Goal: Information Seeking & Learning: Find specific fact

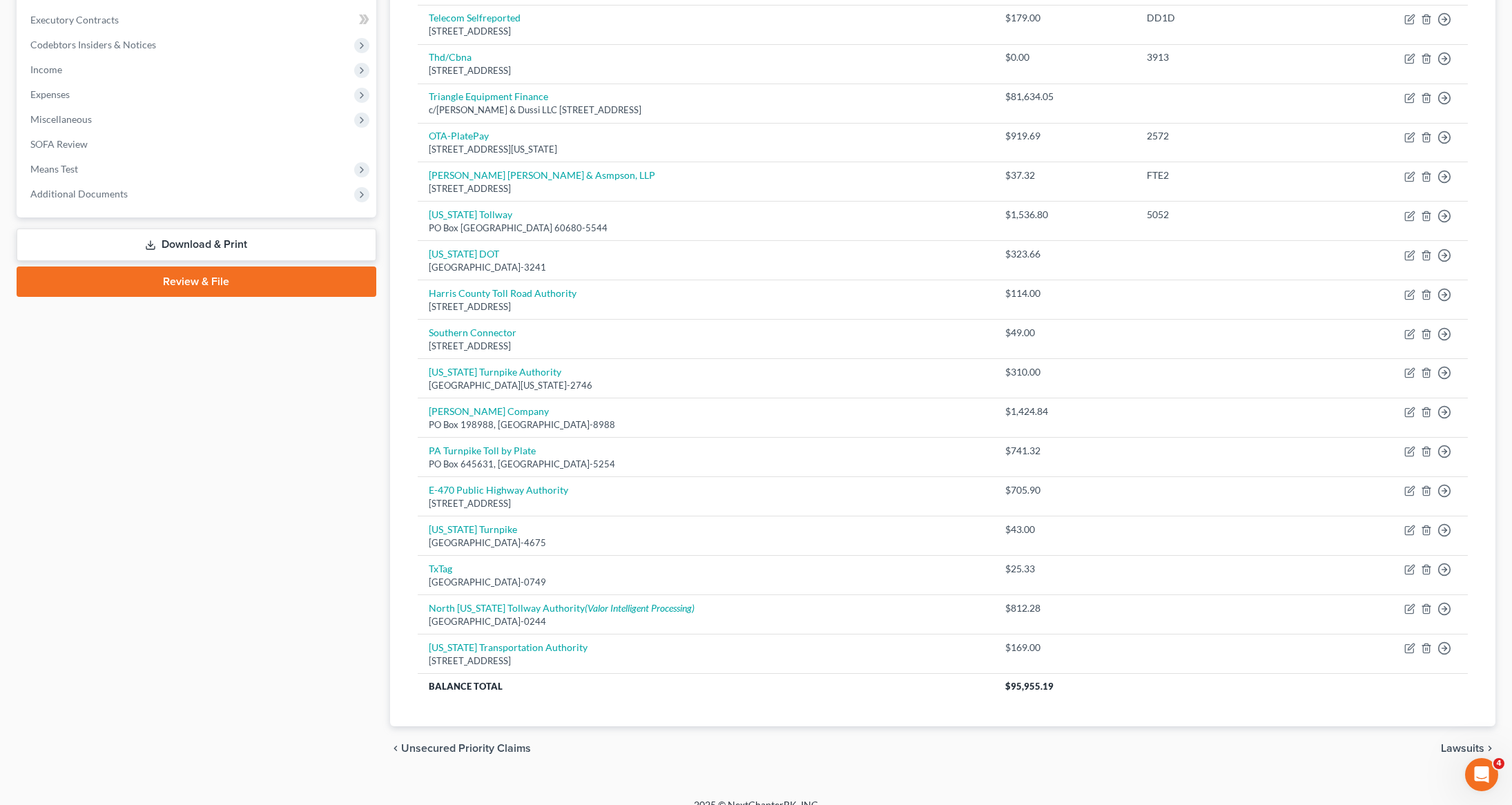
scroll to position [270, 0]
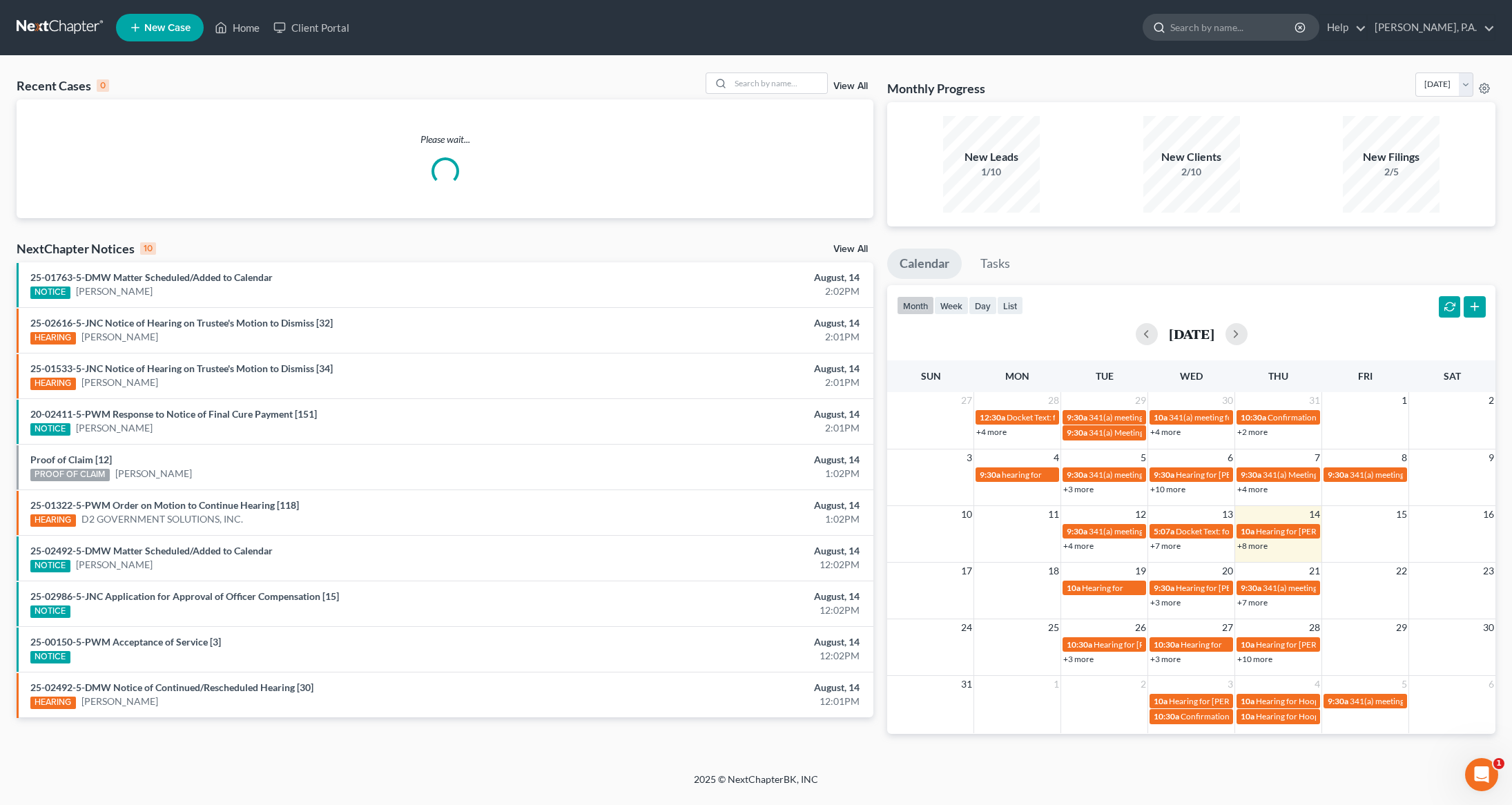
click at [1245, 23] on input "search" at bounding box center [1233, 27] width 126 height 25
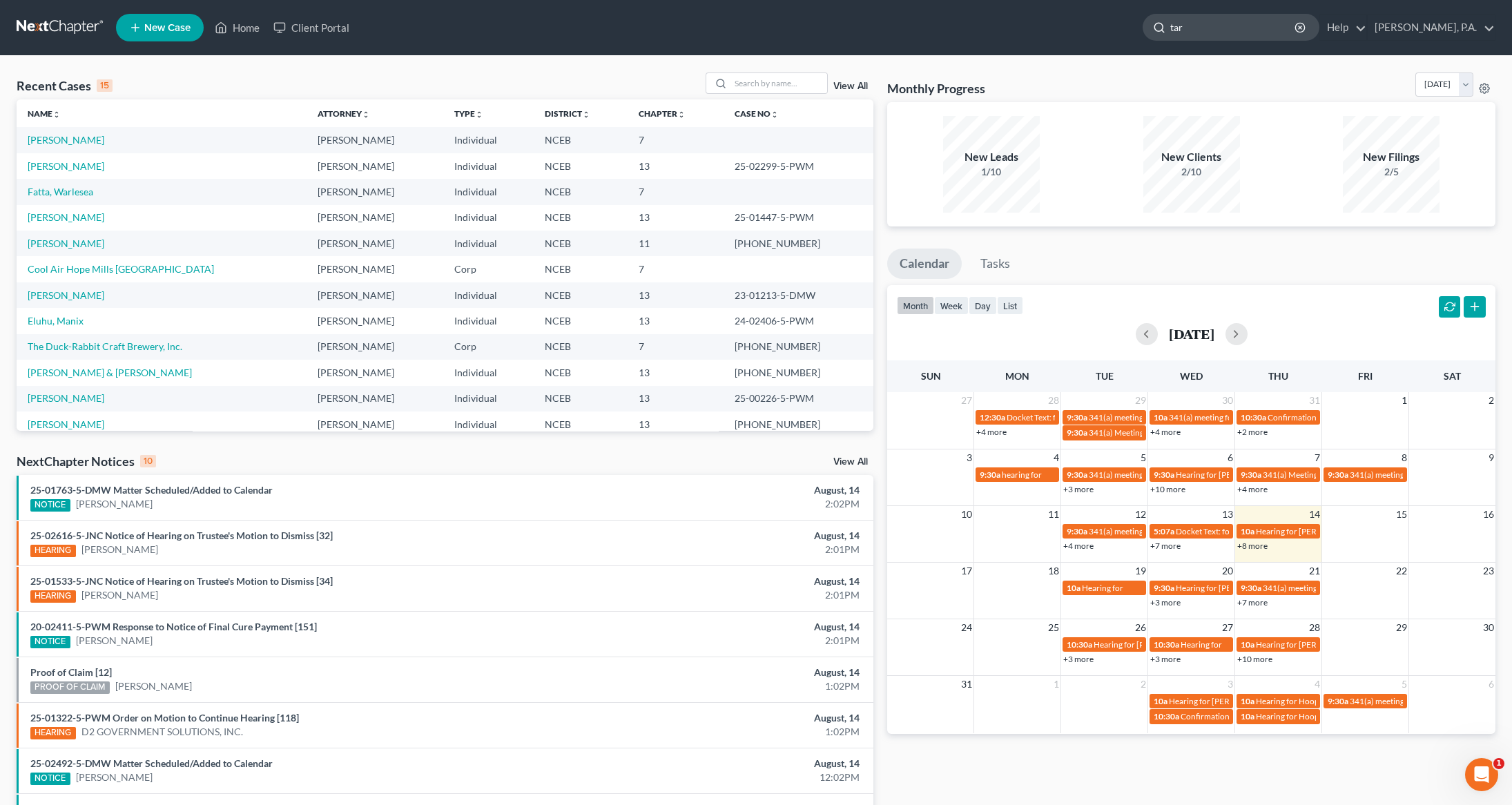
type input "tart"
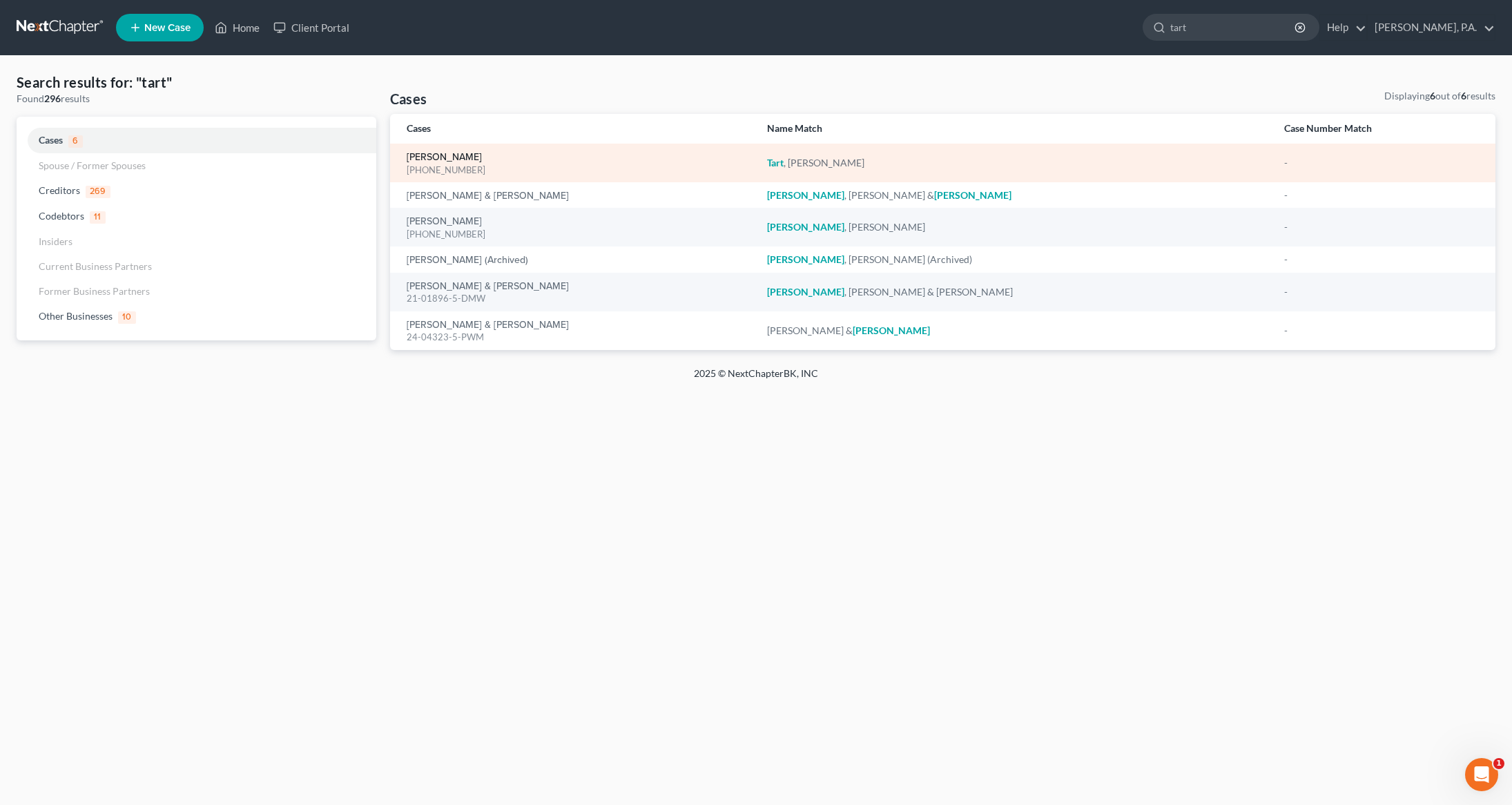
click at [434, 162] on link "[PERSON_NAME]" at bounding box center [444, 157] width 75 height 9
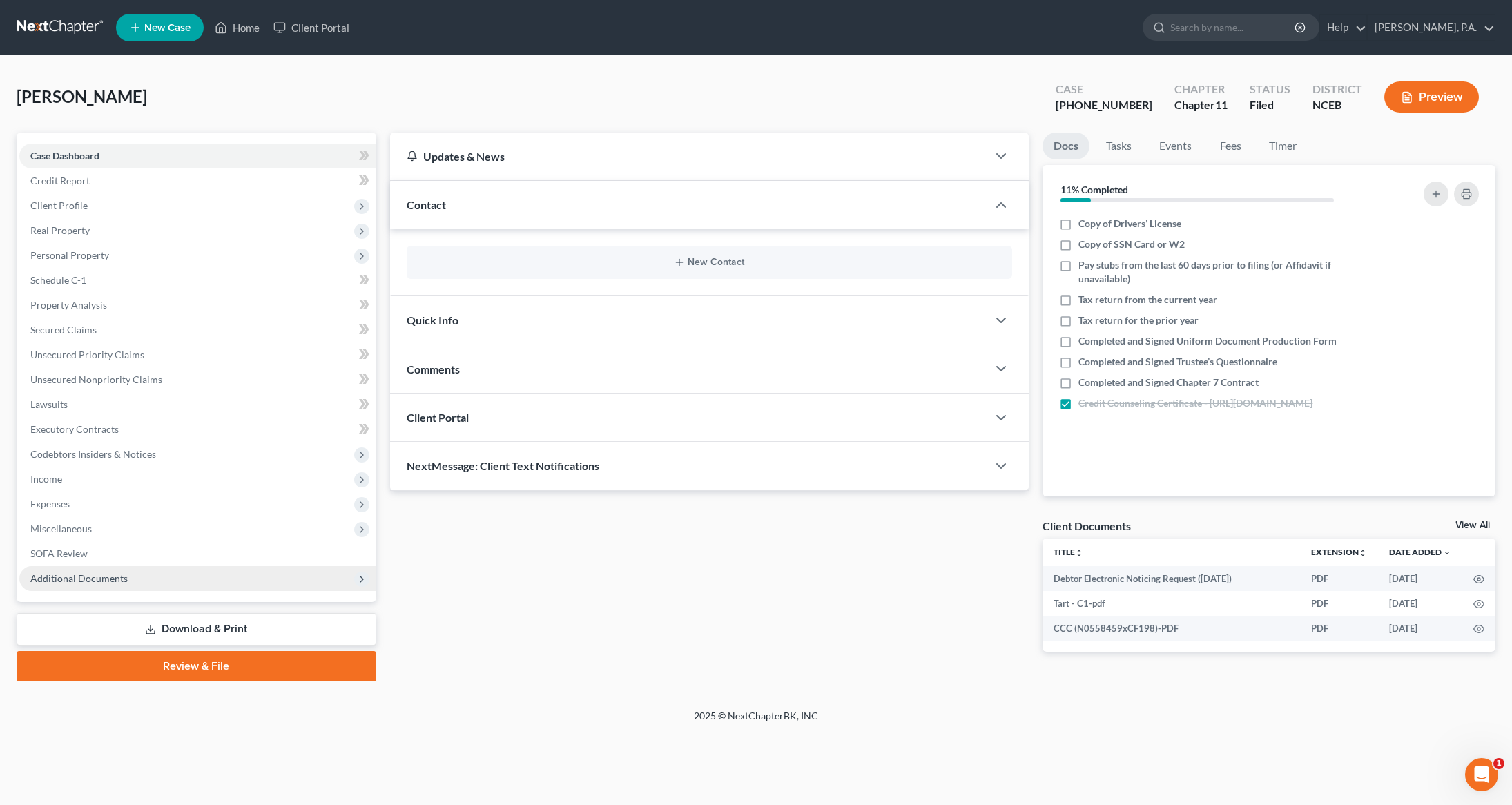
click at [100, 572] on span "Additional Documents" at bounding box center [79, 578] width 97 height 12
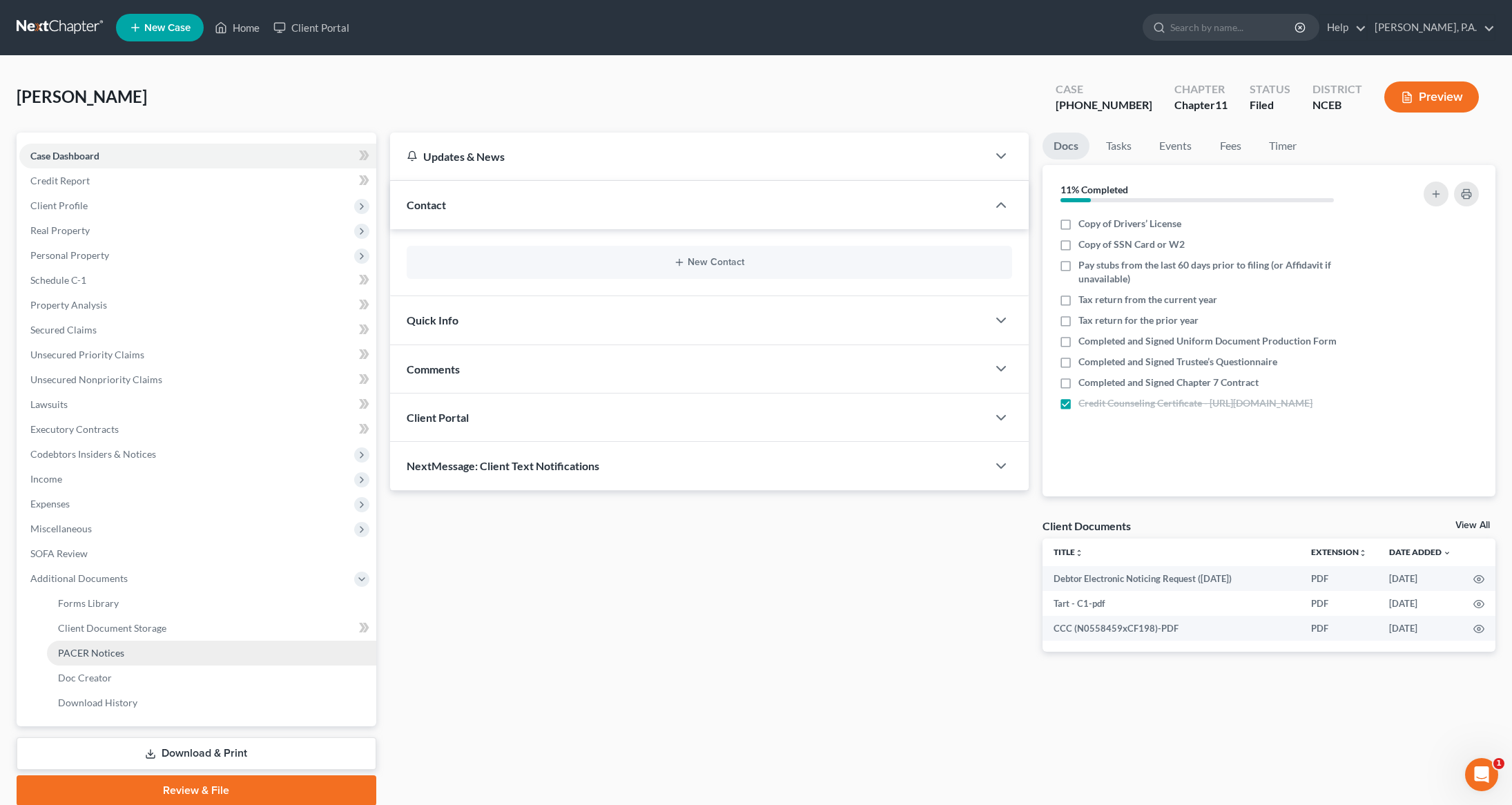
click at [88, 647] on span "PACER Notices" at bounding box center [91, 653] width 66 height 12
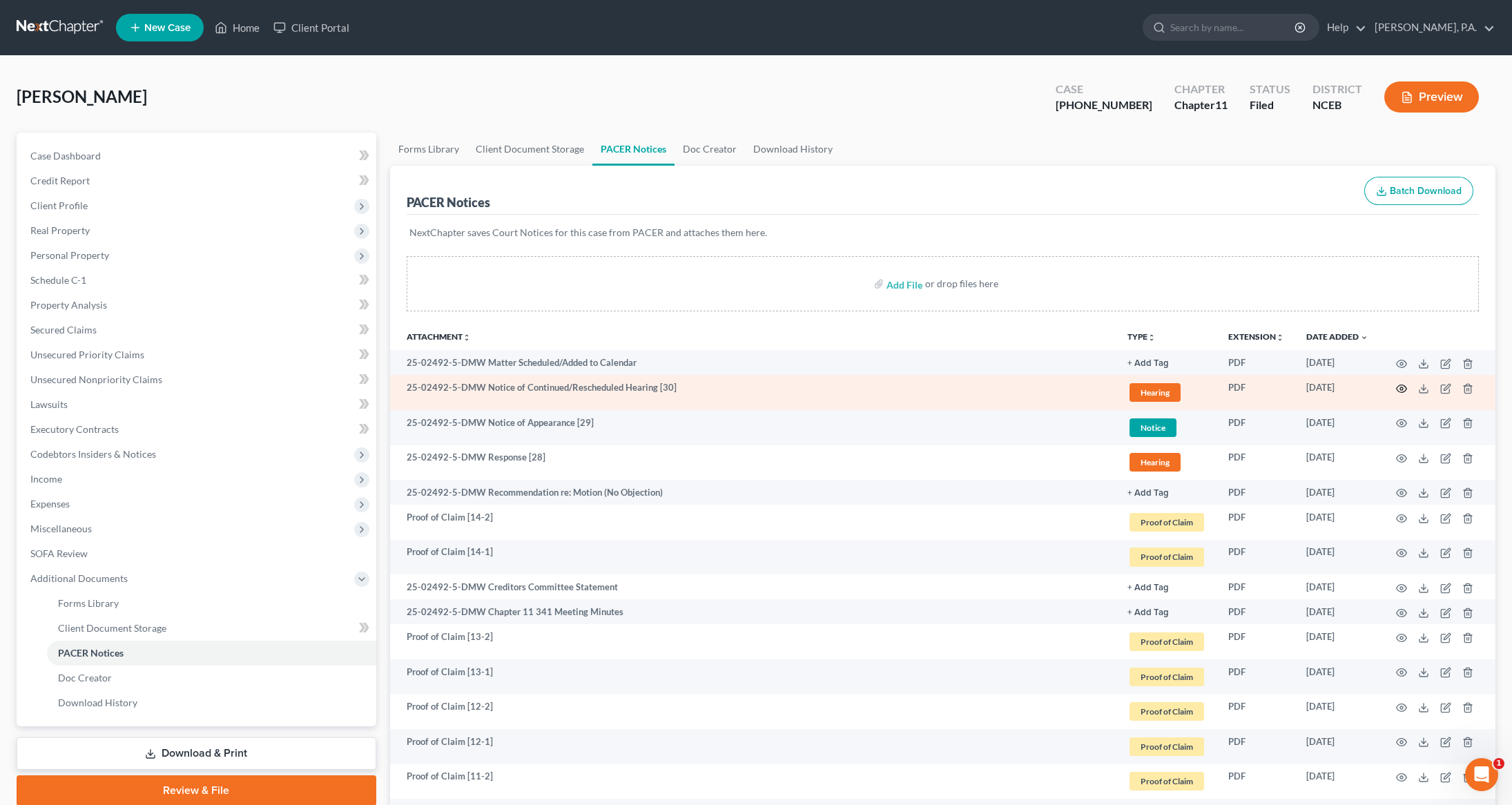
click at [1403, 390] on icon "button" at bounding box center [1401, 389] width 11 height 11
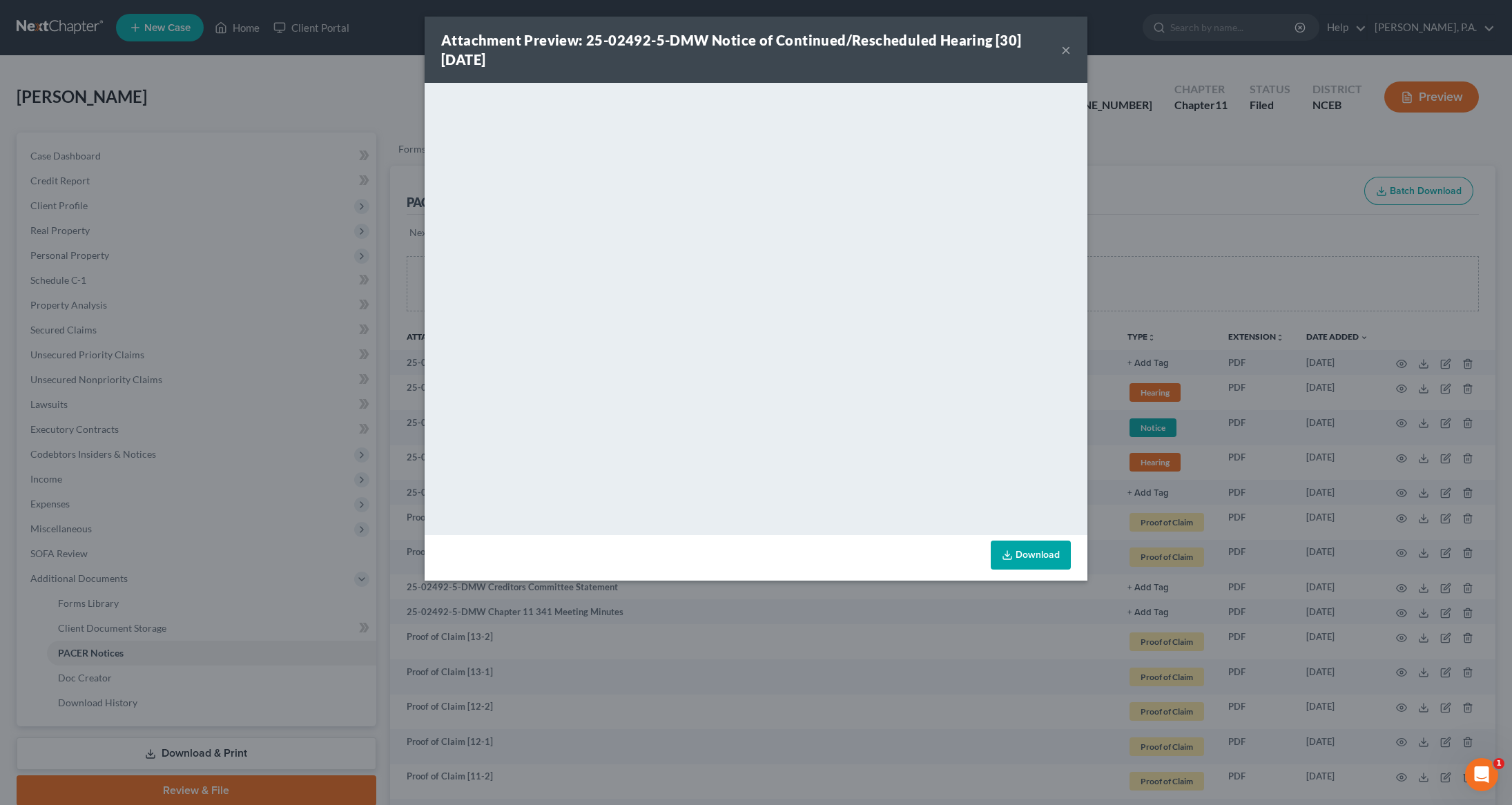
click at [1064, 57] on button "×" at bounding box center [1065, 50] width 9 height 17
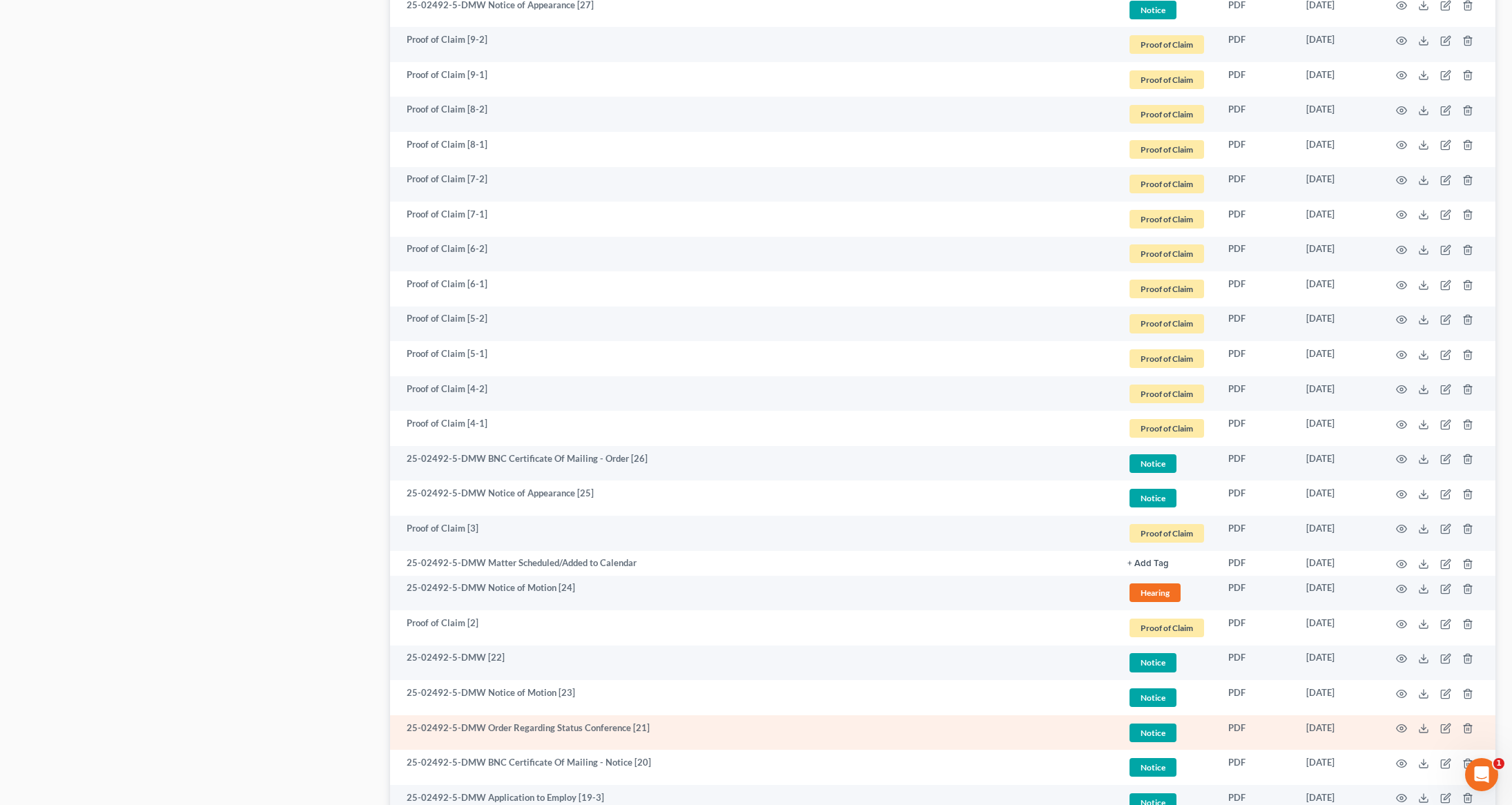
scroll to position [975, 0]
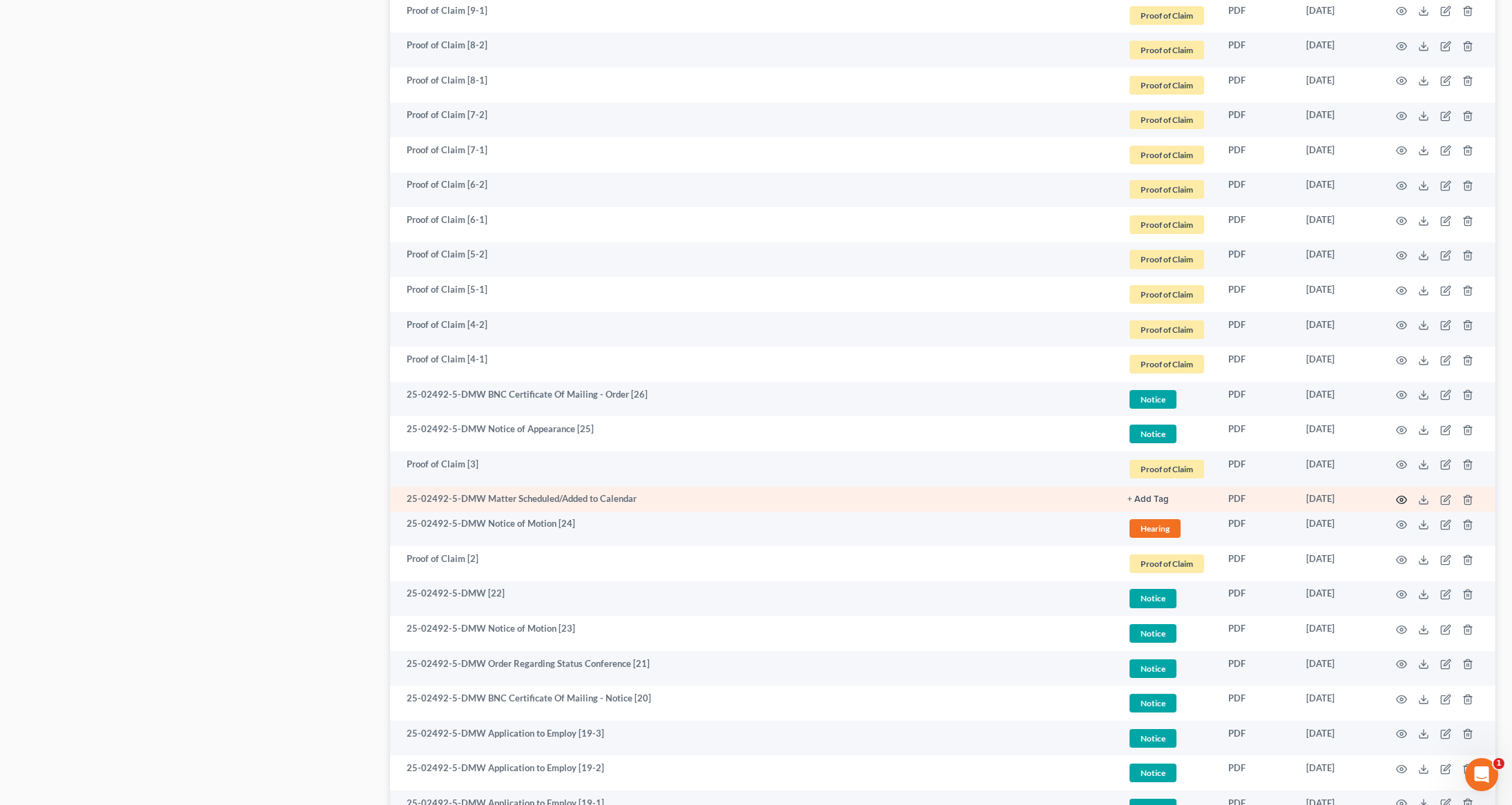
click at [1399, 505] on icon "button" at bounding box center [1401, 499] width 11 height 11
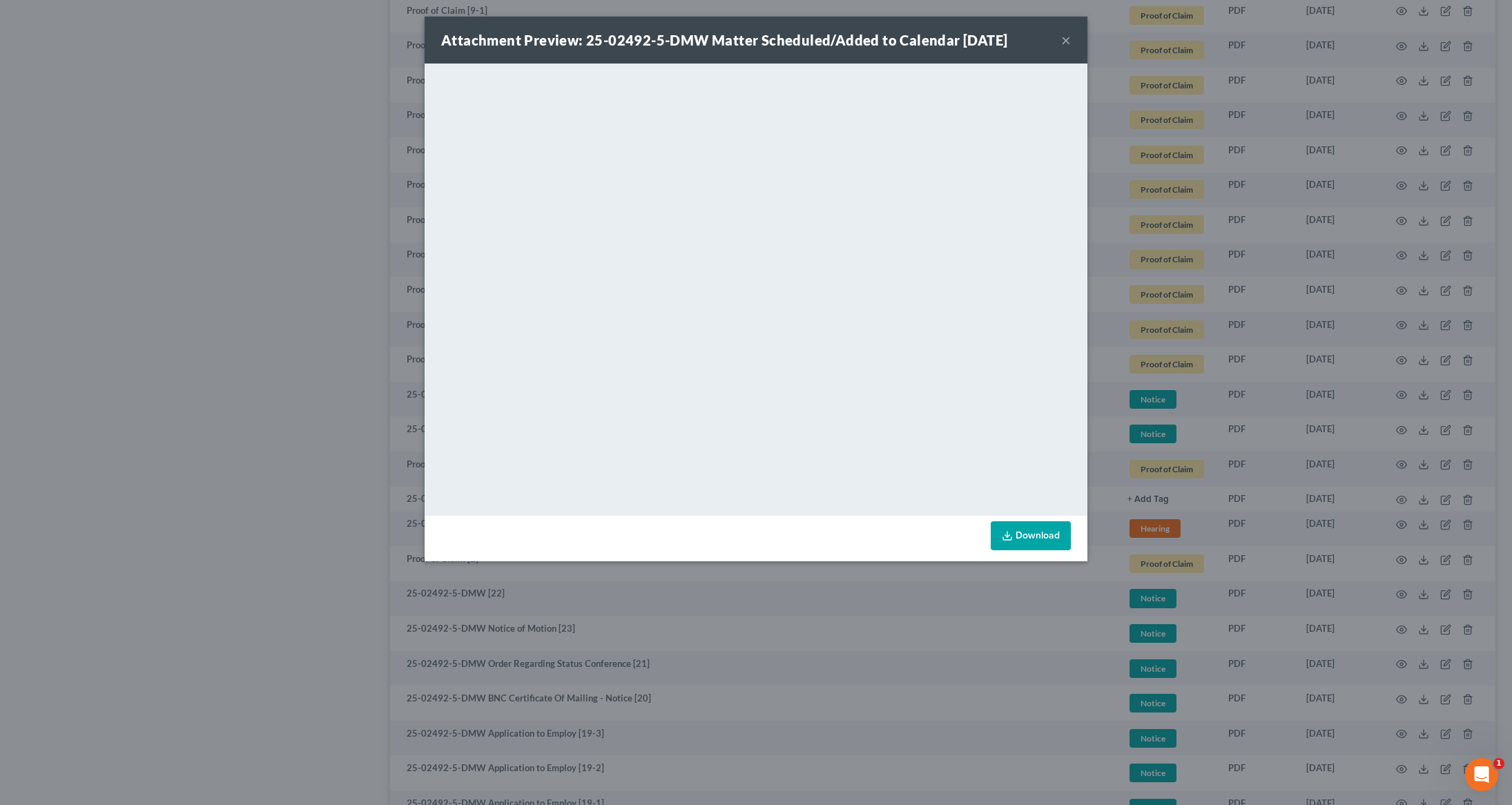
click at [1068, 43] on button "×" at bounding box center [1065, 41] width 9 height 17
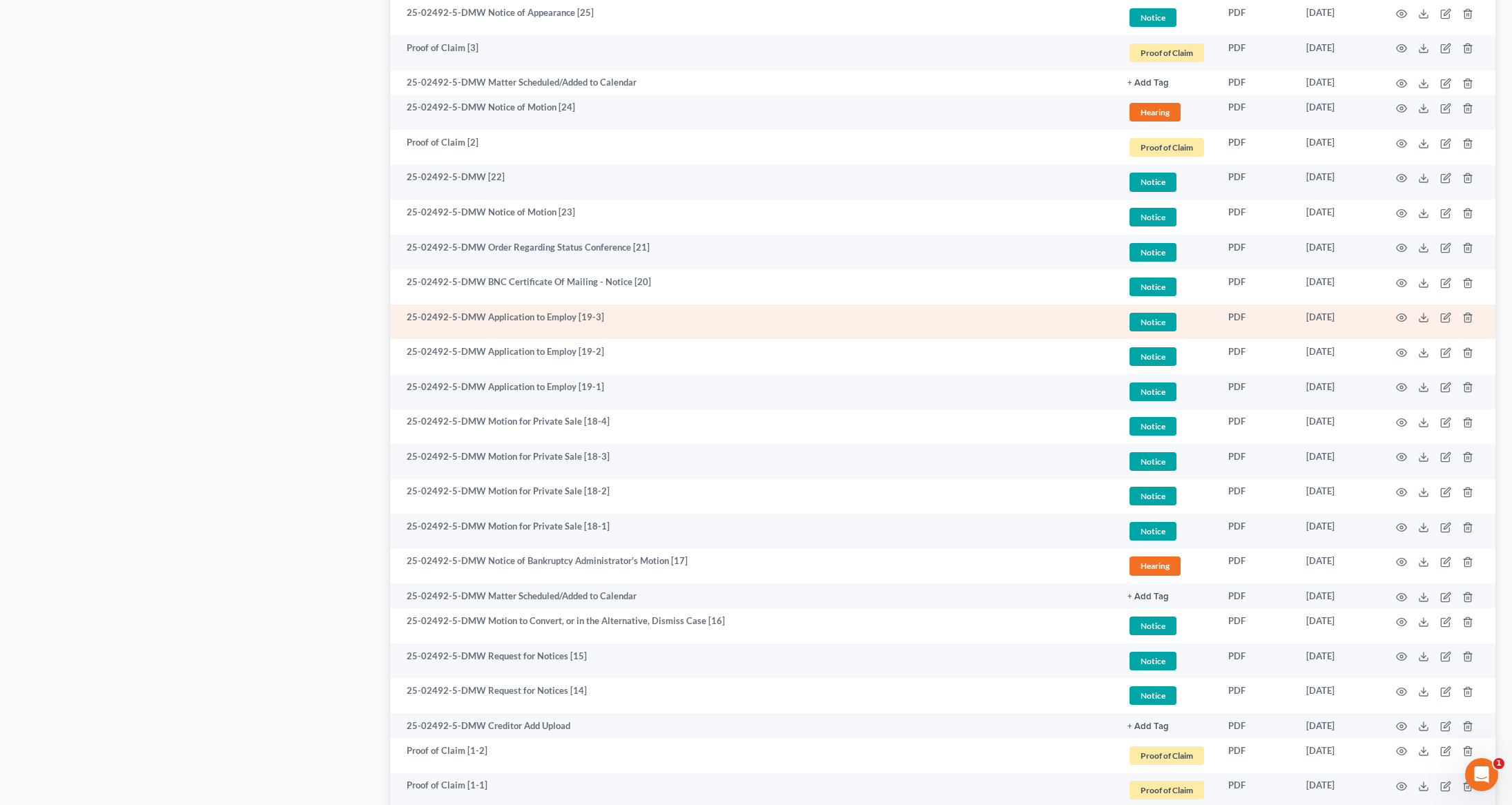
scroll to position [1429, 0]
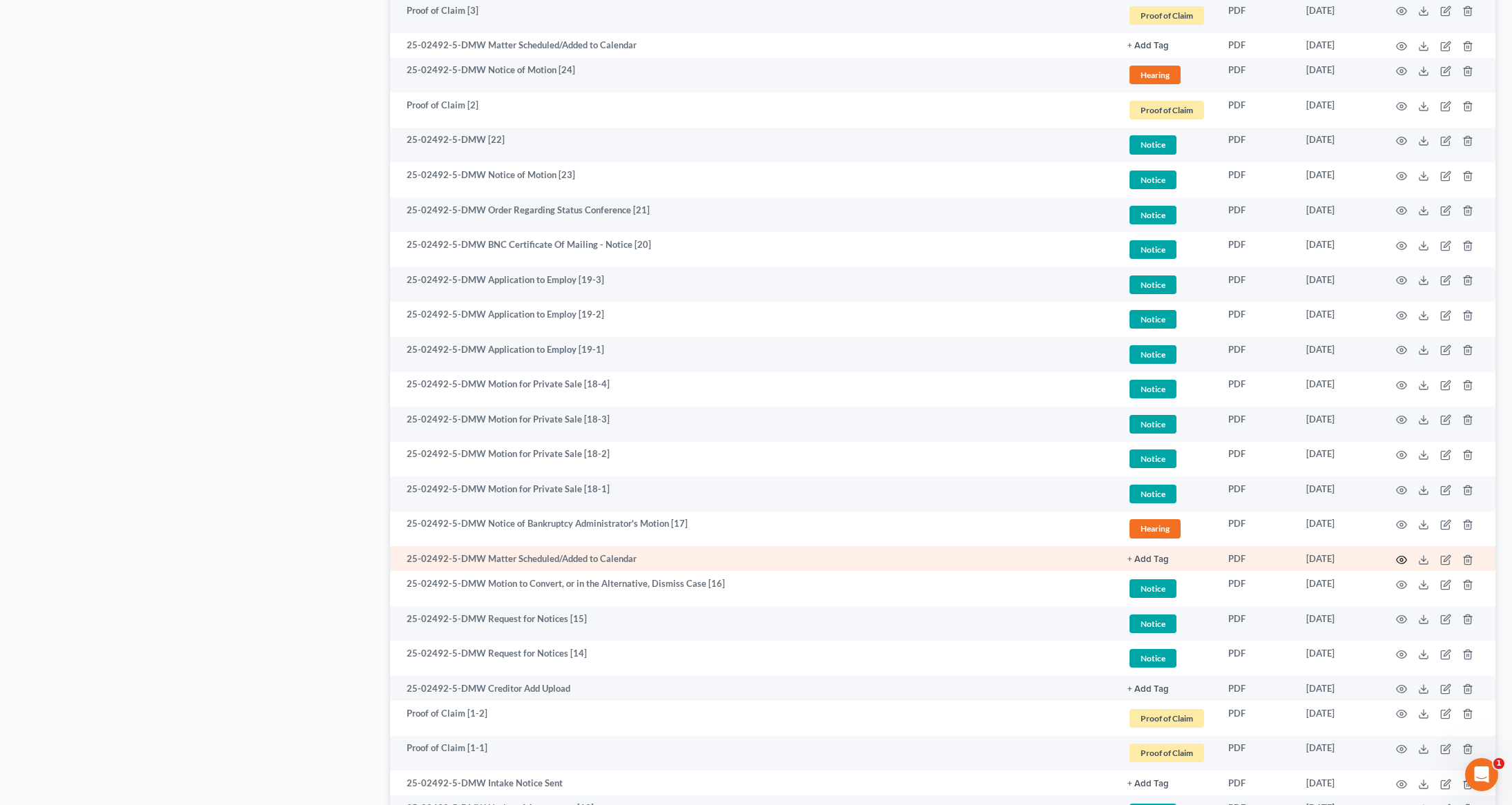
click at [1400, 557] on icon "button" at bounding box center [1401, 560] width 11 height 11
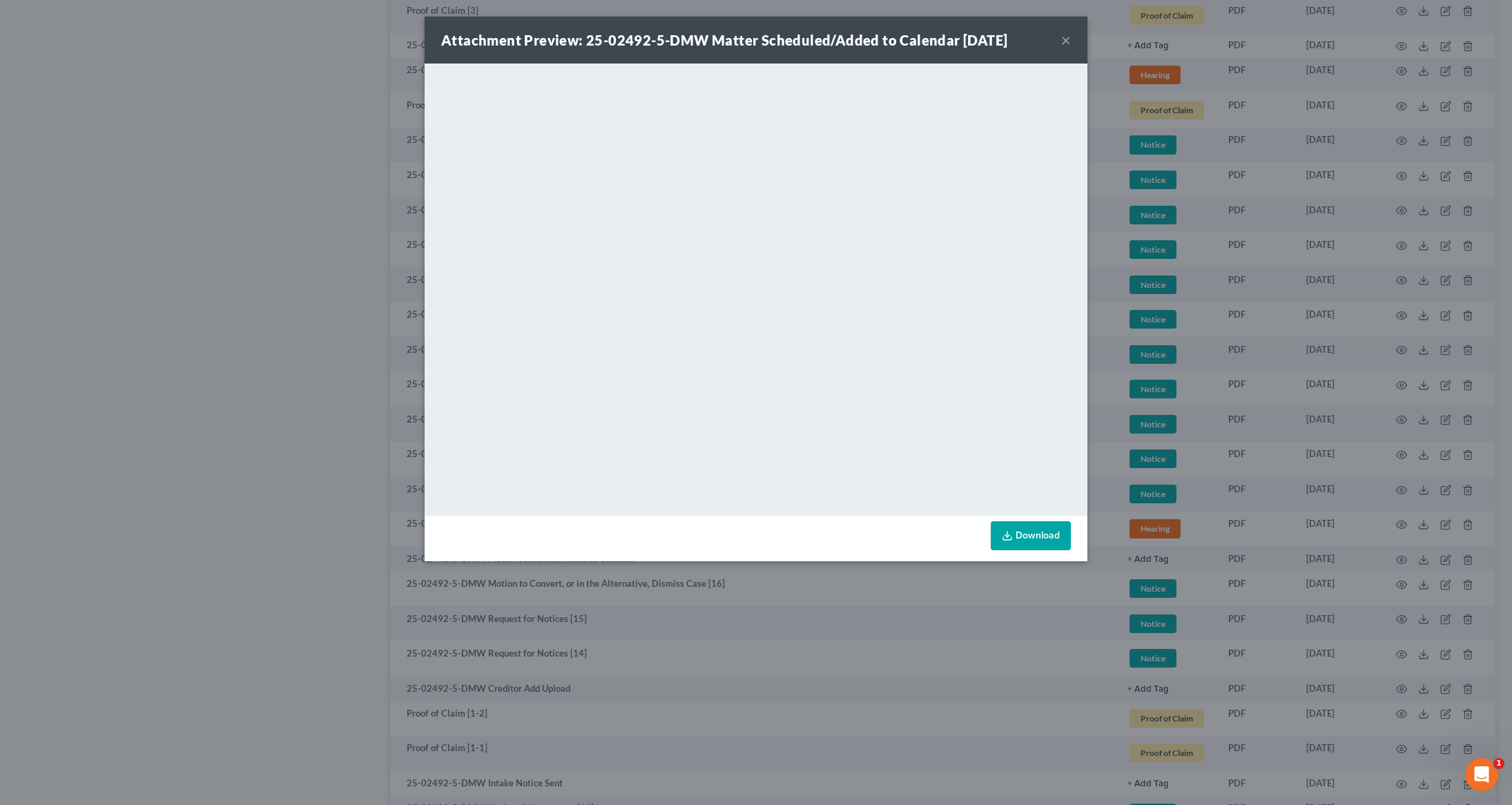
click at [1073, 36] on div "Attachment Preview: 25-02492-5-DMW Matter Scheduled/Added to Calendar 07/25/202…" at bounding box center [756, 40] width 663 height 47
click at [1071, 36] on div "Attachment Preview: 25-02492-5-DMW Matter Scheduled/Added to Calendar 07/25/202…" at bounding box center [756, 40] width 663 height 47
click at [1068, 41] on button "×" at bounding box center [1065, 41] width 9 height 17
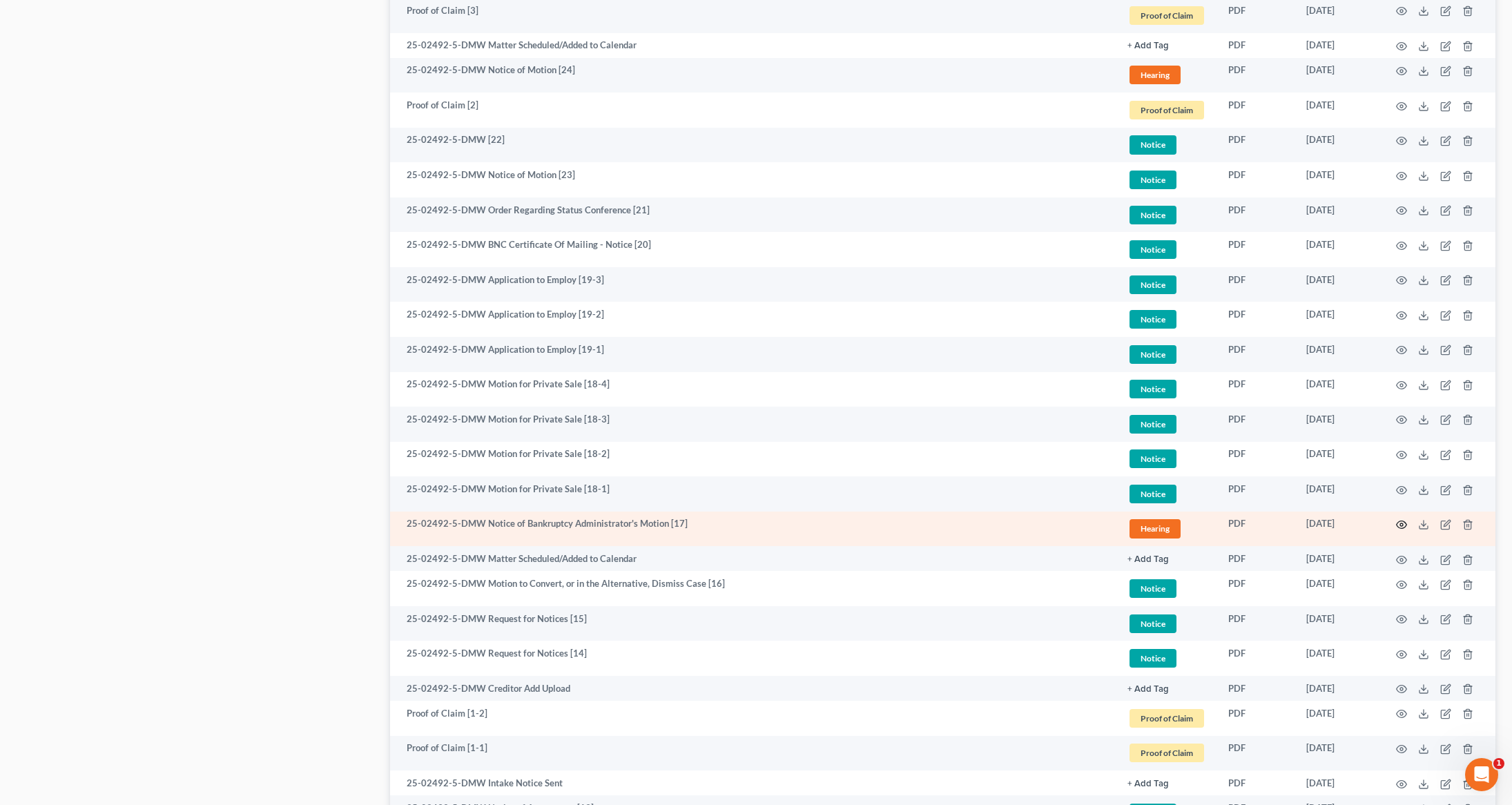
click at [1397, 524] on icon "button" at bounding box center [1402, 525] width 10 height 8
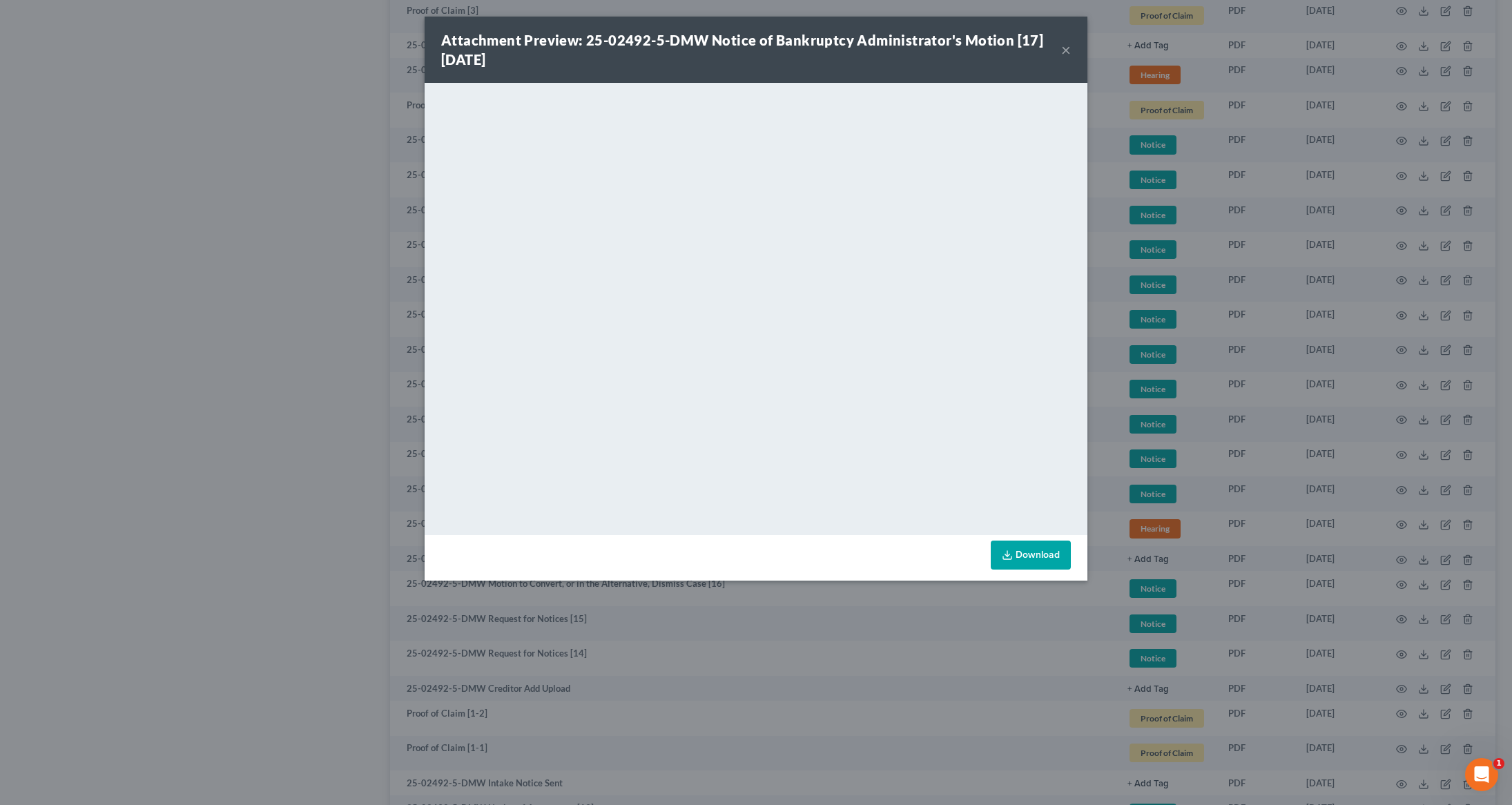
click at [1067, 50] on button "×" at bounding box center [1065, 50] width 9 height 17
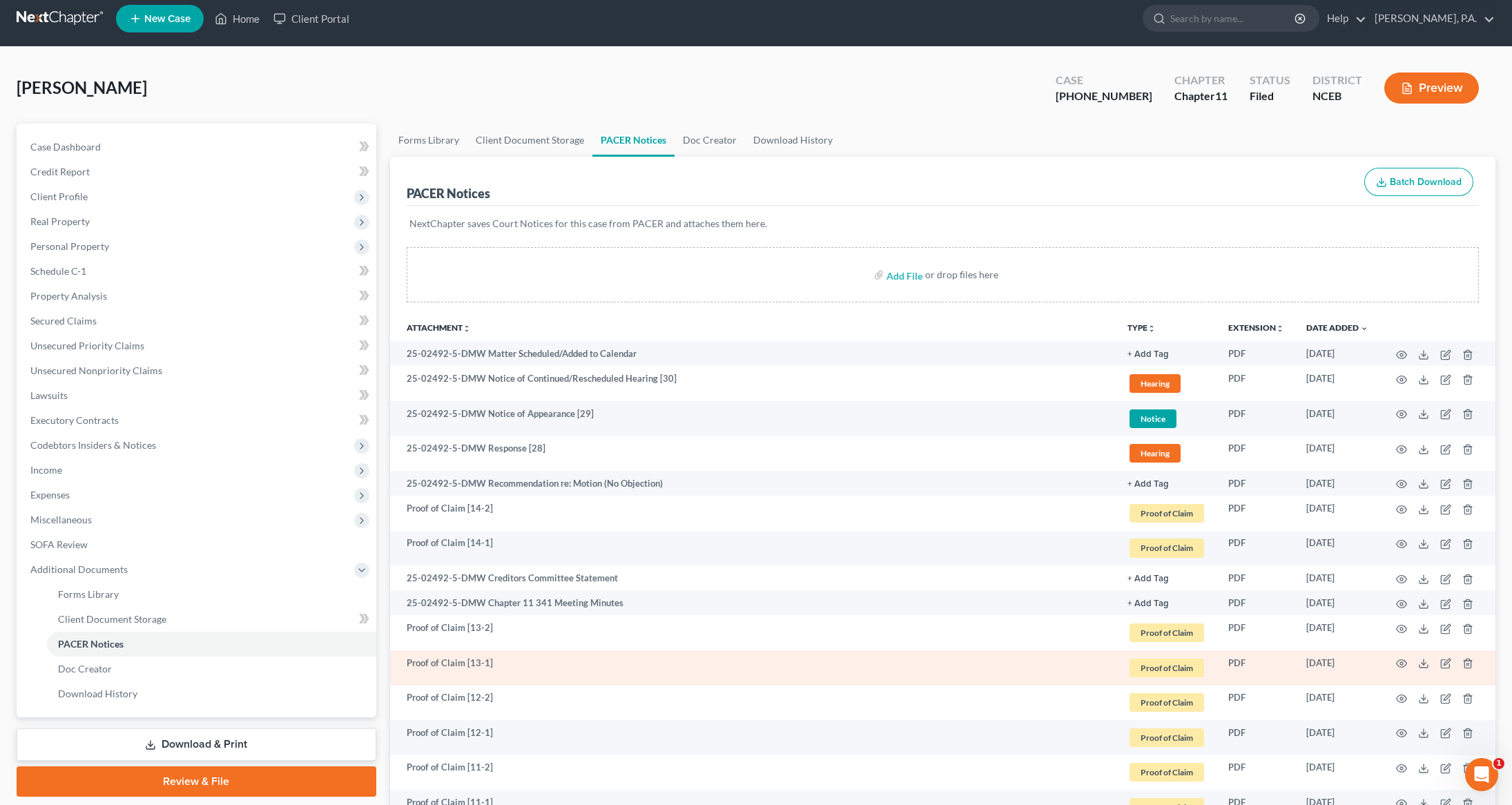
scroll to position [0, 0]
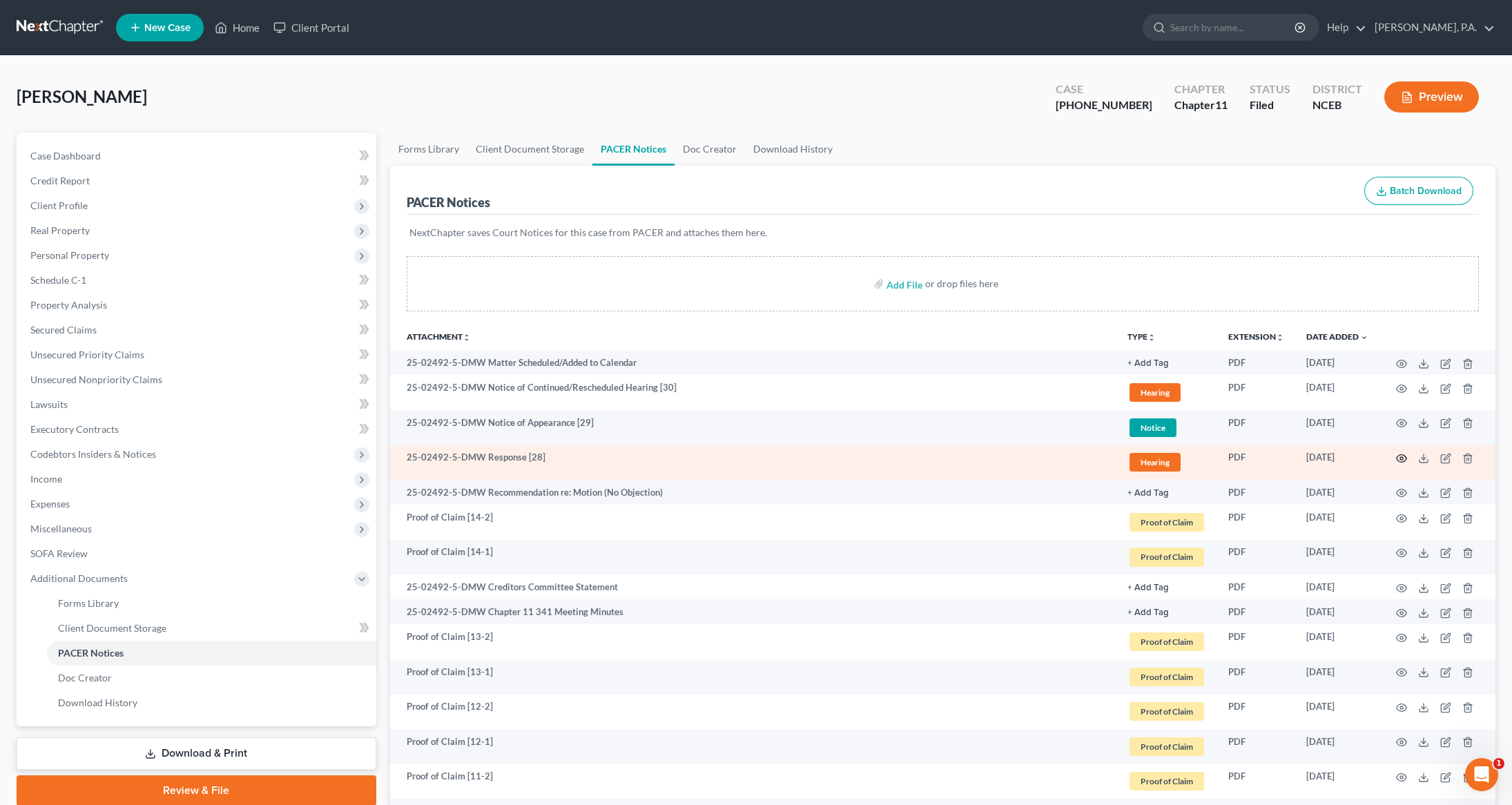
click at [1400, 460] on icon "button" at bounding box center [1401, 458] width 11 height 11
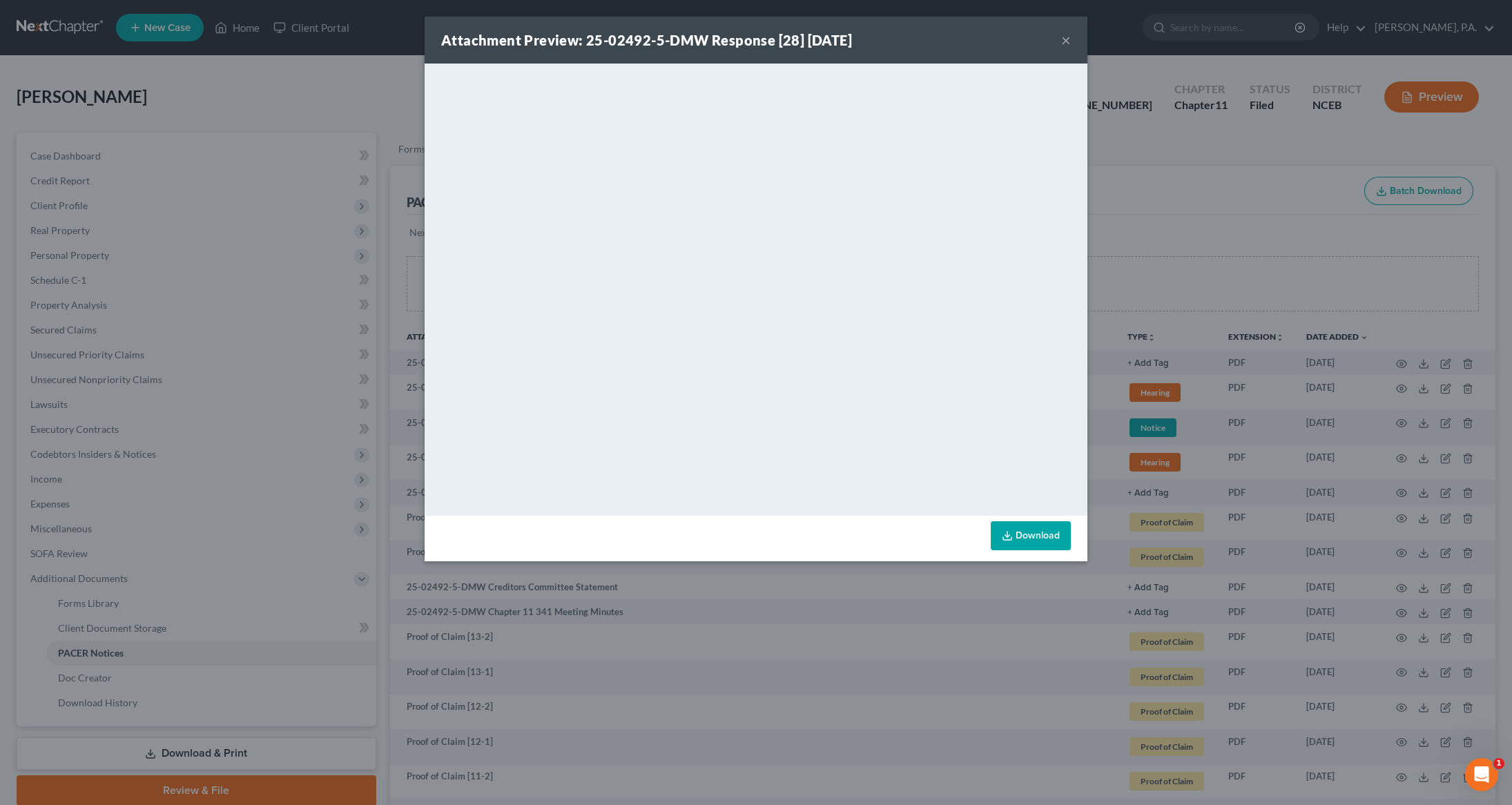
click at [1065, 38] on button "×" at bounding box center [1065, 41] width 9 height 17
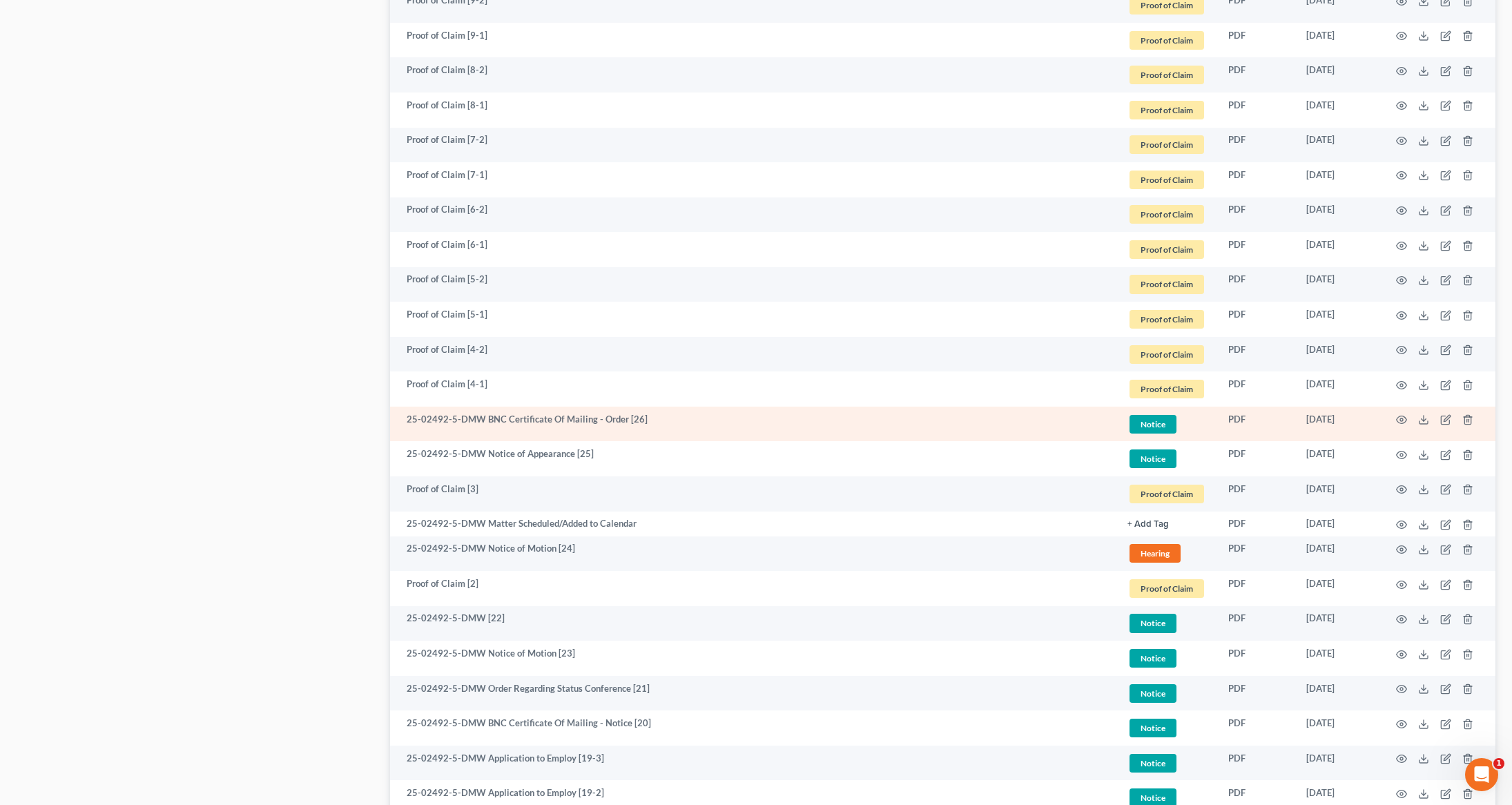
scroll to position [971, 0]
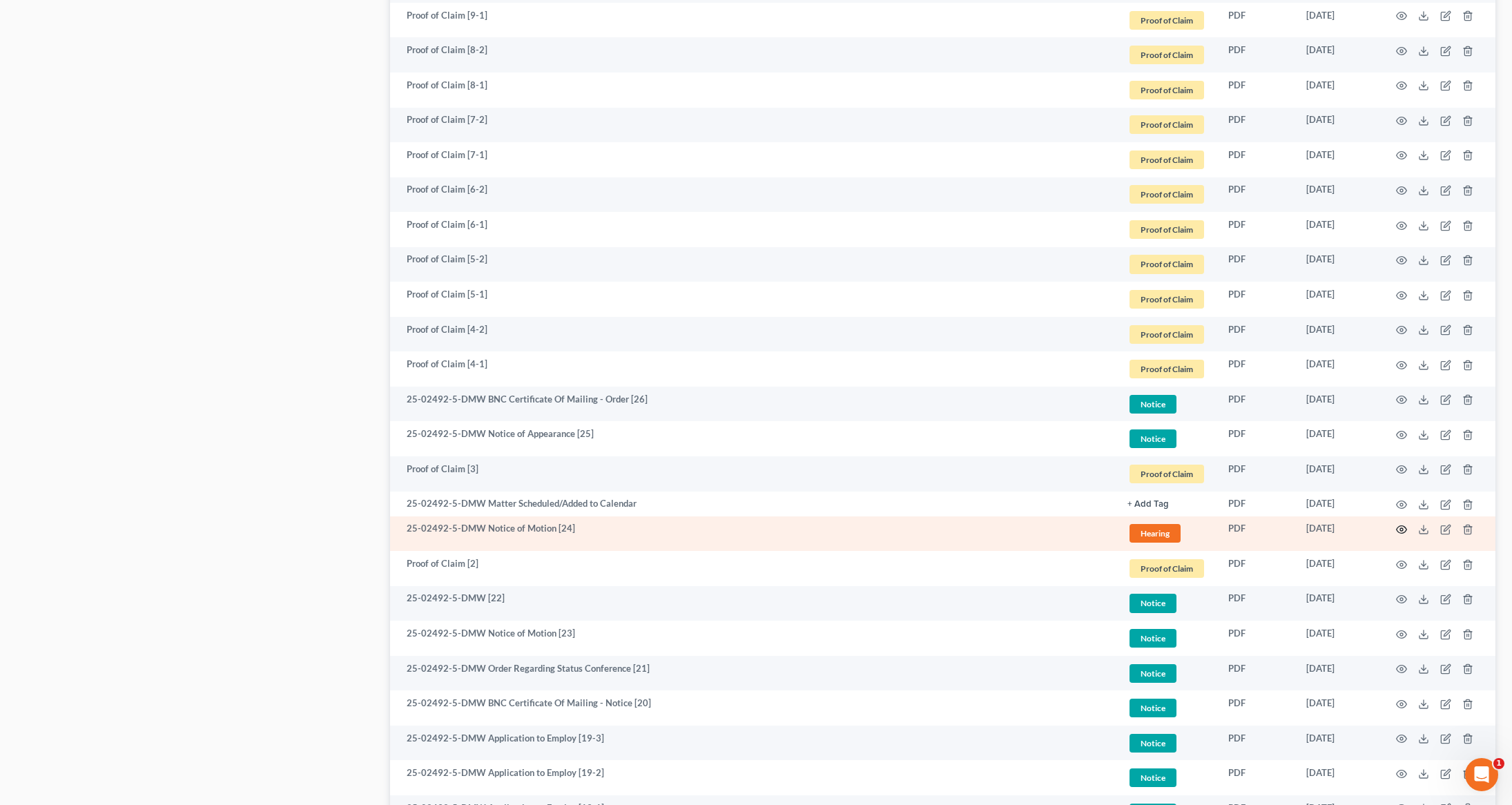
click at [1404, 529] on icon "button" at bounding box center [1401, 529] width 11 height 11
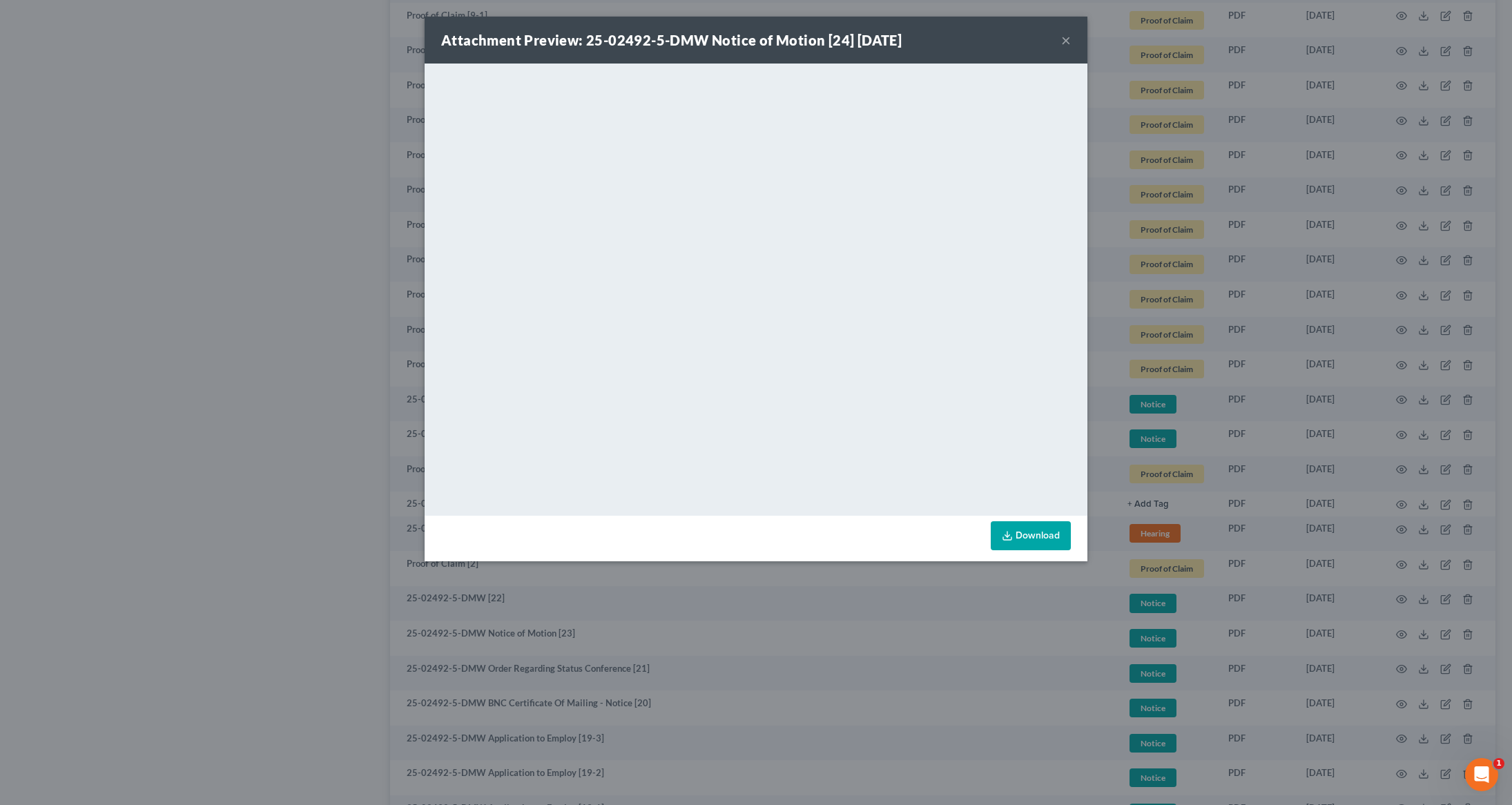
click at [1063, 44] on button "×" at bounding box center [1065, 41] width 9 height 17
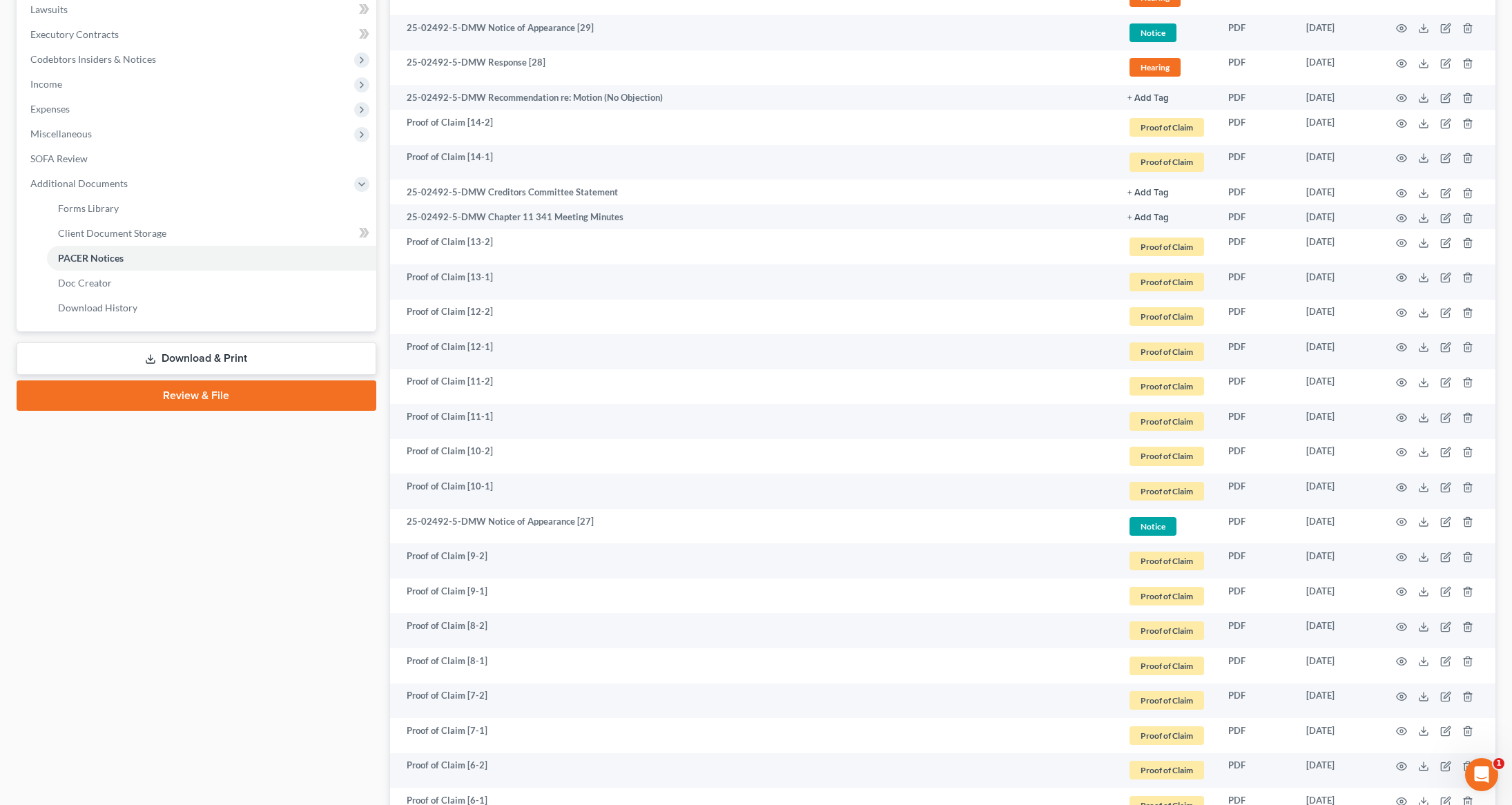
scroll to position [0, 0]
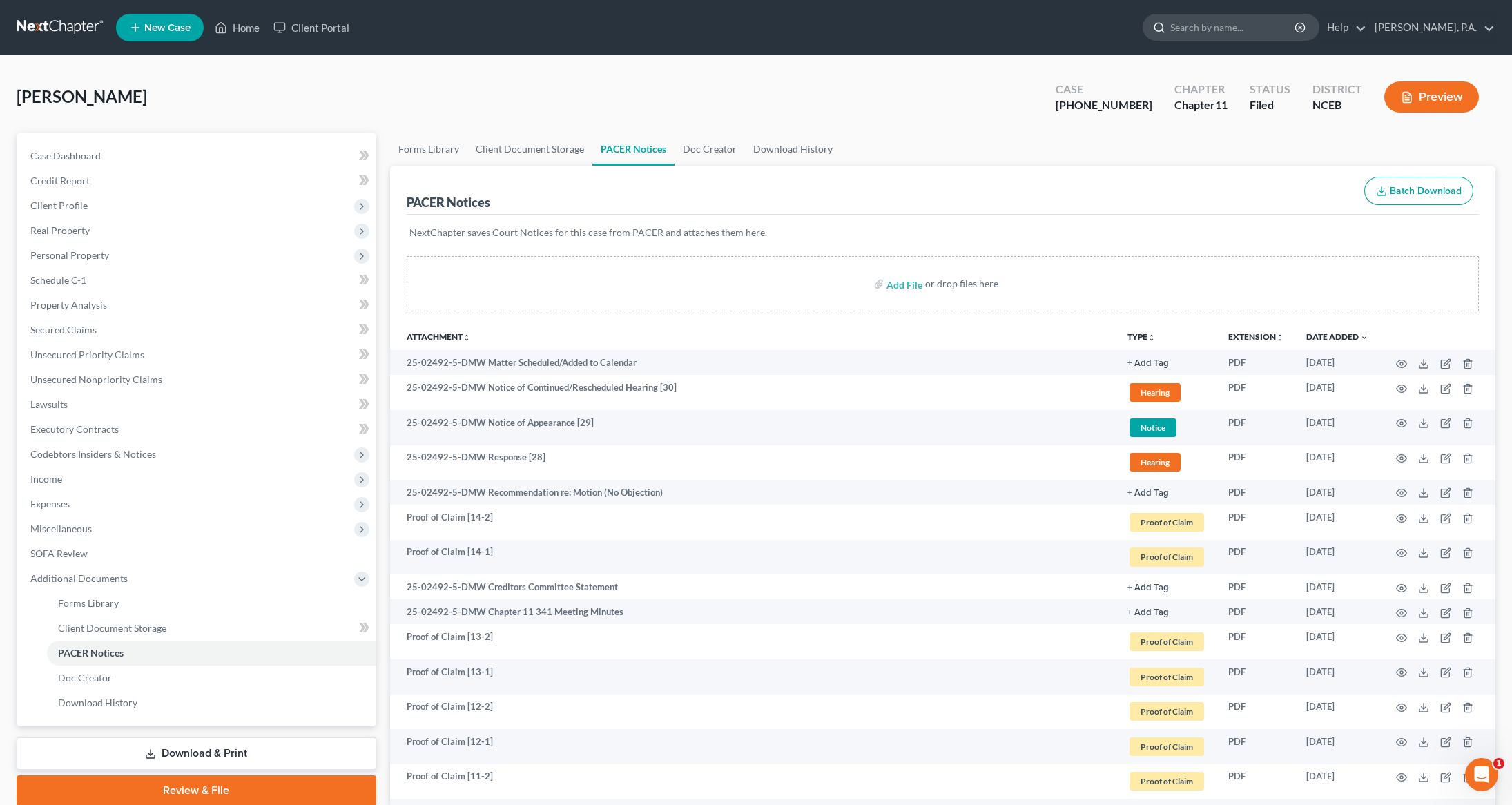
click at [1250, 25] on input "search" at bounding box center [1233, 27] width 126 height 25
type input "ballentine"
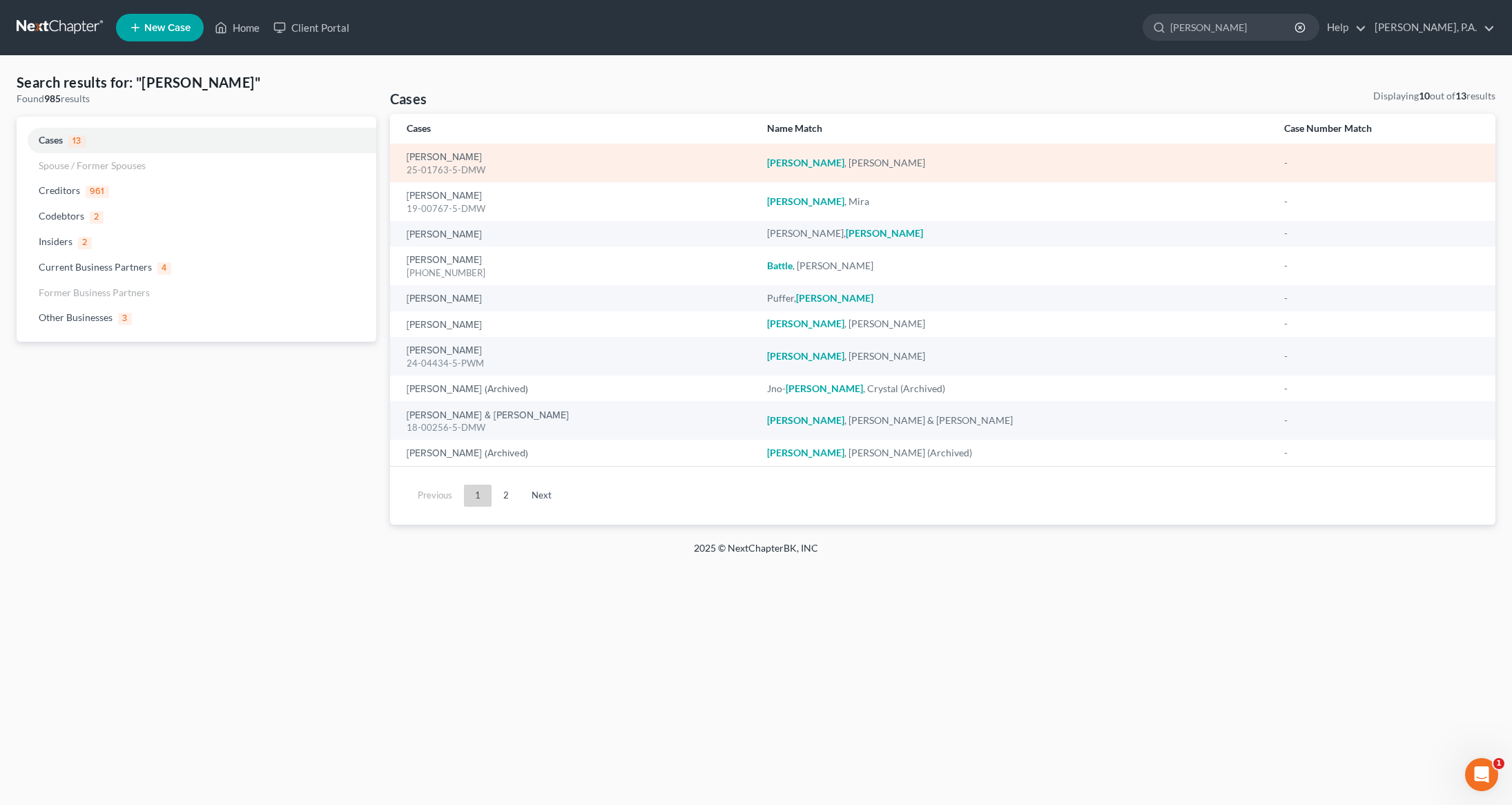
click at [464, 150] on div "Ballentine, Pamela 25-01763-5-DMW" at bounding box center [576, 163] width 339 height 27
click at [450, 161] on link "Ballentine, Pamela" at bounding box center [444, 157] width 75 height 9
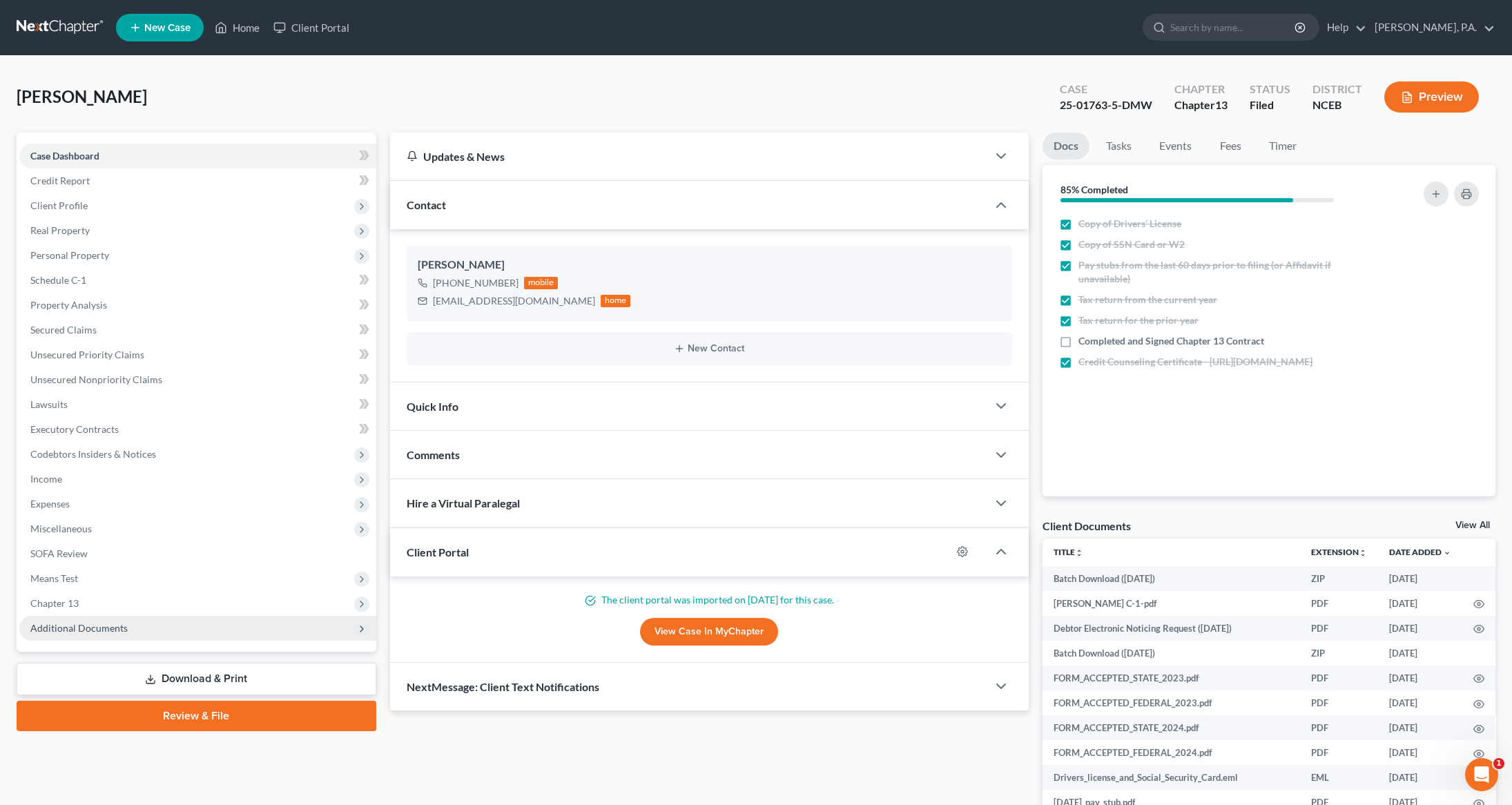
click at [121, 625] on span "Additional Documents" at bounding box center [79, 628] width 97 height 12
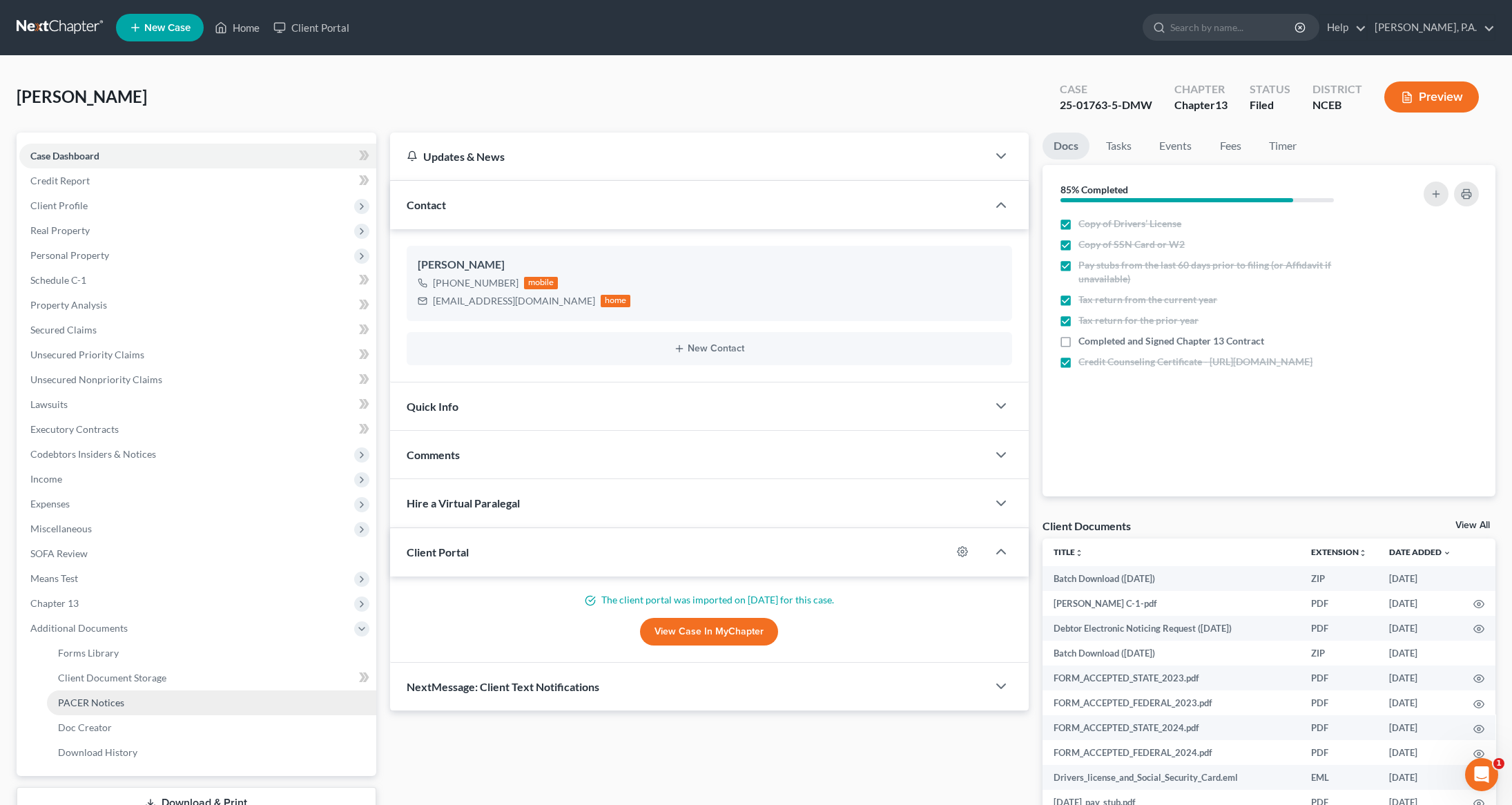
click at [100, 707] on link "PACER Notices" at bounding box center [211, 702] width 329 height 25
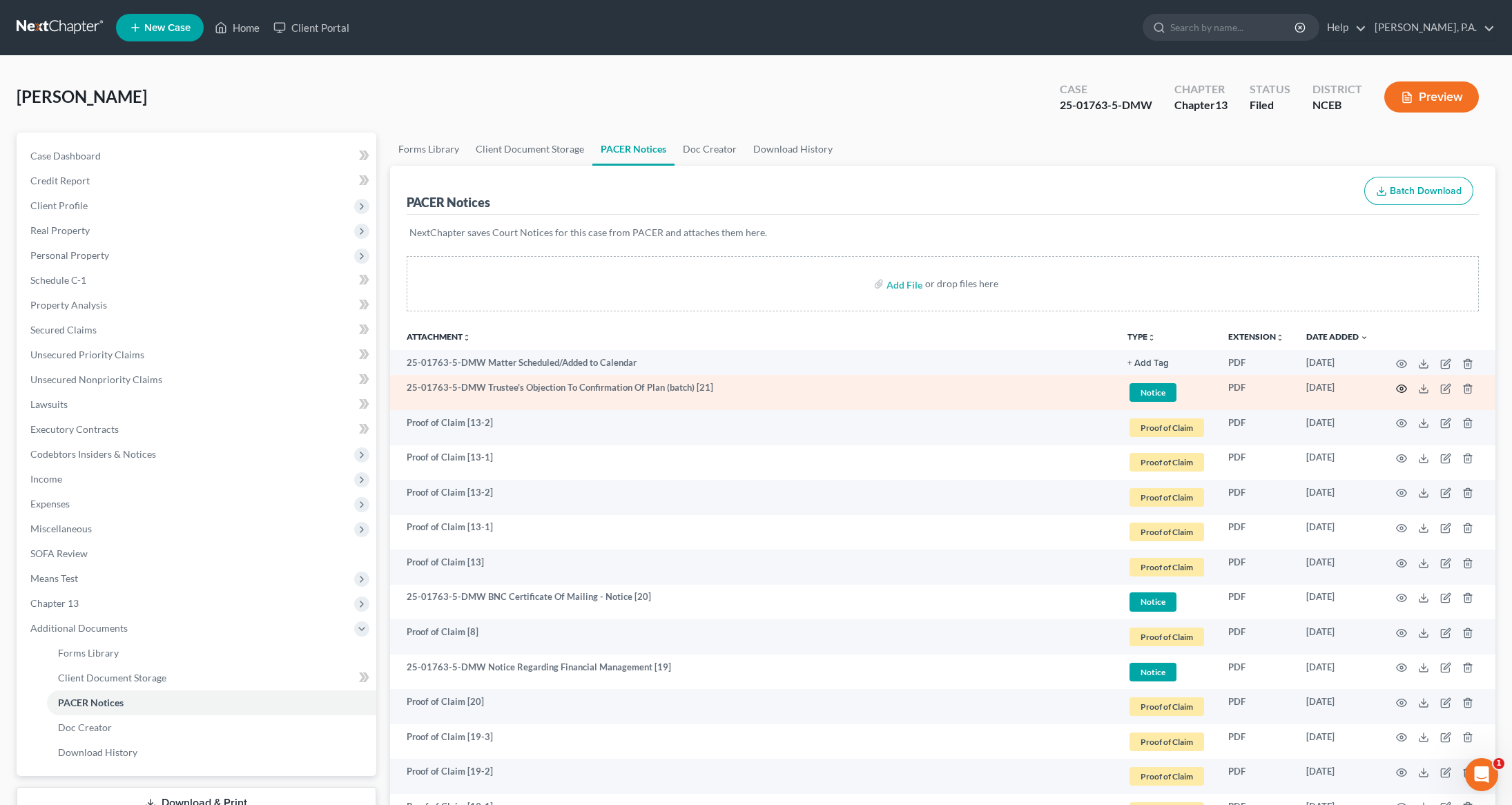
click at [1399, 391] on icon "button" at bounding box center [1401, 389] width 11 height 11
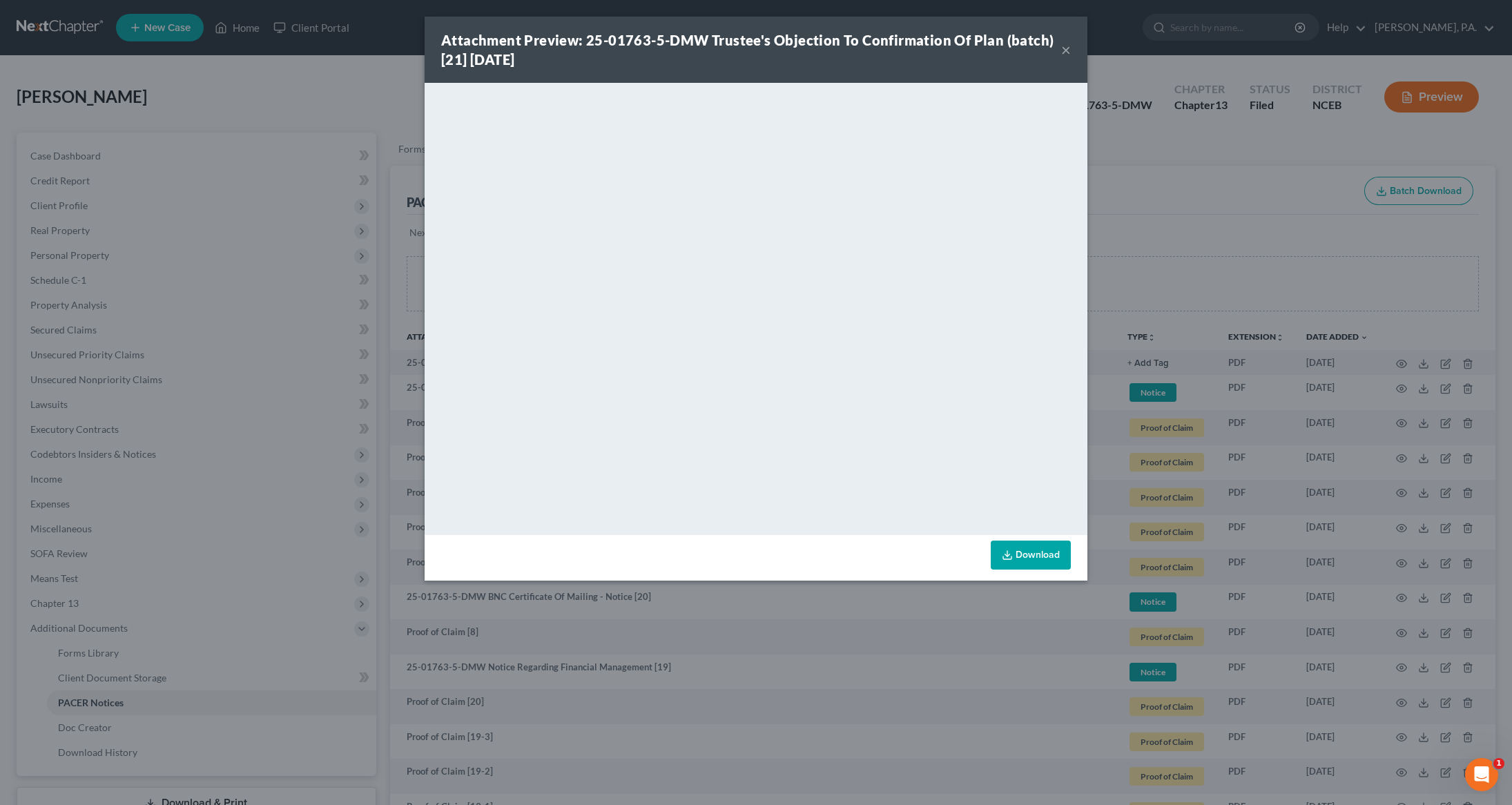
click at [1069, 57] on button "×" at bounding box center [1065, 50] width 9 height 17
